Goal: Find specific page/section: Find specific page/section

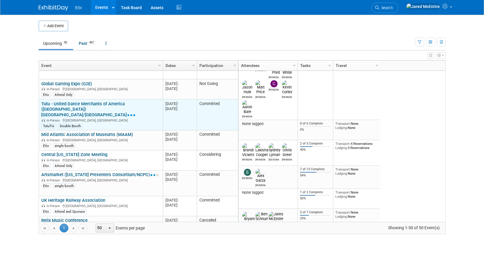
scroll to position [38, 0]
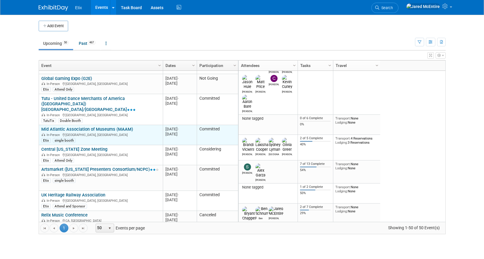
click at [124, 126] on link "Mid Atlantic Association of Museums (MAAM)" at bounding box center [87, 128] width 92 height 5
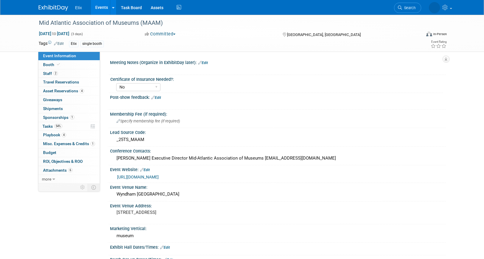
select select "No"
click at [67, 90] on span "Asset Reservations 4" at bounding box center [63, 90] width 41 height 5
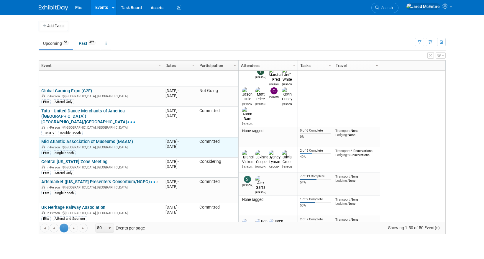
scroll to position [27, 0]
click at [116, 138] on link "Mid Atlantic Association of Museums (MAAM)" at bounding box center [87, 140] width 92 height 5
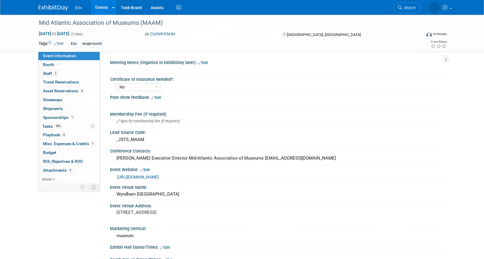
select select "No"
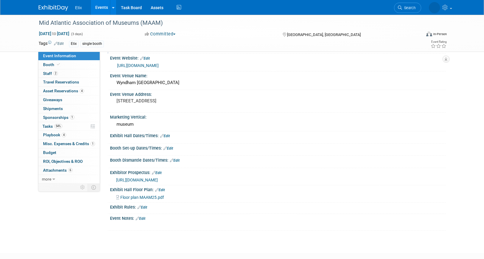
scroll to position [109, 0]
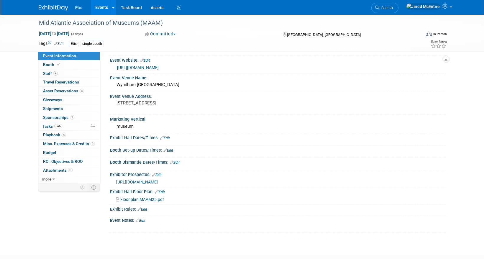
click at [98, 7] on link "Events" at bounding box center [102, 7] width 22 height 15
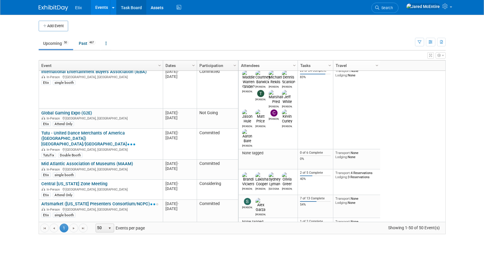
click at [135, 7] on link "Task Board" at bounding box center [131, 7] width 30 height 15
